Goal: Task Accomplishment & Management: Complete application form

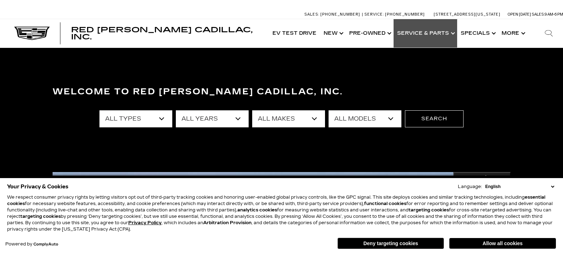
drag, startPoint x: 0, startPoint y: 0, endPoint x: 449, endPoint y: 32, distance: 449.8
click at [449, 32] on link "Show Service & Parts" at bounding box center [426, 33] width 64 height 28
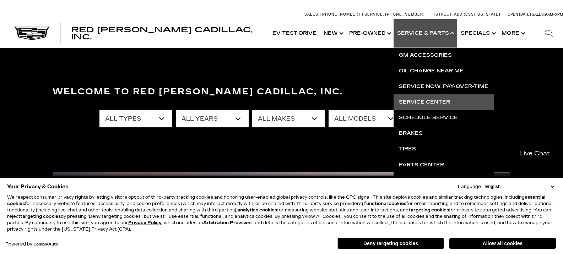
click at [424, 98] on link "Service Center" at bounding box center [444, 102] width 100 height 16
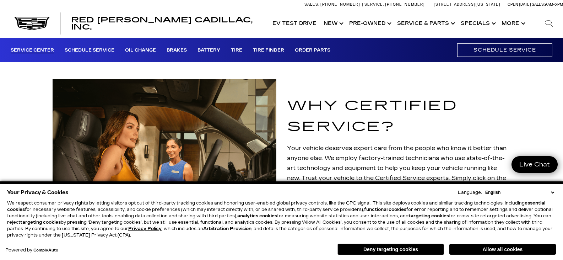
click at [544, 106] on div "Why Certified Service? Your vehicle deserves expert care from the people who kn…" at bounding box center [281, 153] width 563 height 149
click at [551, 189] on select "English Spanish / Español English / [GEOGRAPHIC_DATA] Korean / 한국어 Vietnamese /…" at bounding box center [519, 192] width 72 height 6
click at [477, 82] on div "Why Certified Service? Your vehicle deserves expert care from the people who kn…" at bounding box center [281, 153] width 469 height 149
click at [496, 250] on button "Allow all cookies" at bounding box center [502, 249] width 107 height 11
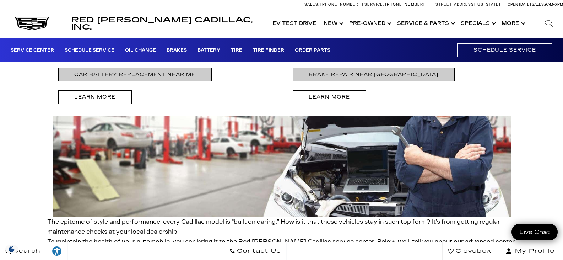
scroll to position [1528, 0]
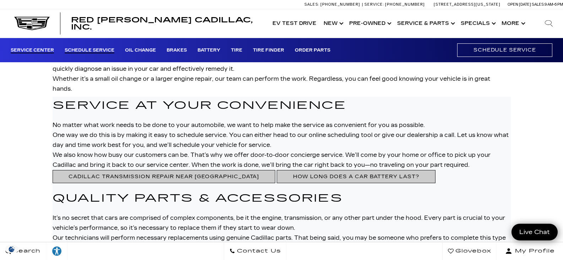
click at [104, 49] on link "Schedule Service" at bounding box center [90, 51] width 50 height 6
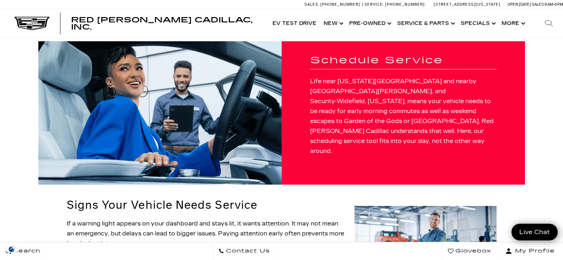
scroll to position [178, 0]
